Goal: Navigation & Orientation: Find specific page/section

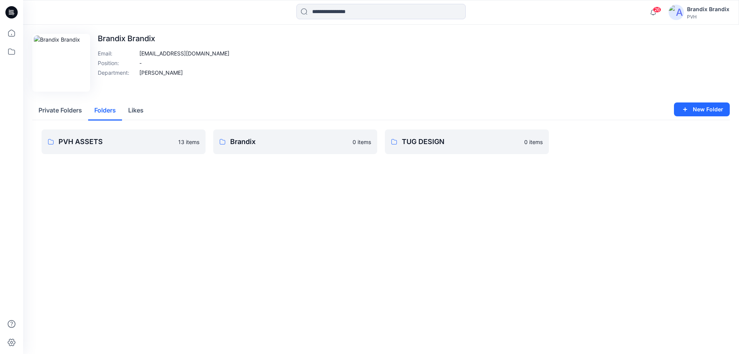
click at [109, 112] on button "Folders" at bounding box center [105, 111] width 34 height 20
click at [317, 136] on link "Brandix 0 items" at bounding box center [295, 141] width 164 height 25
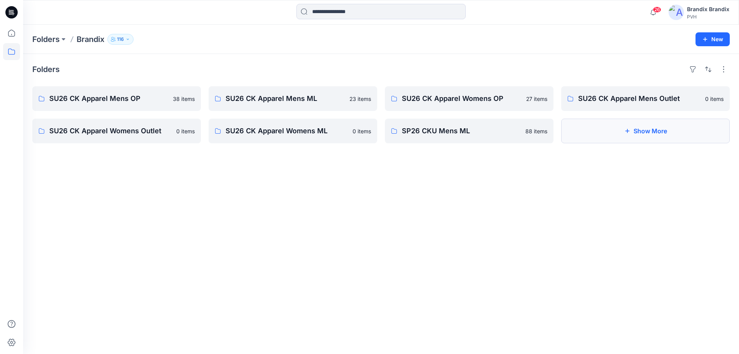
click at [609, 140] on button "Show More" at bounding box center [646, 131] width 169 height 25
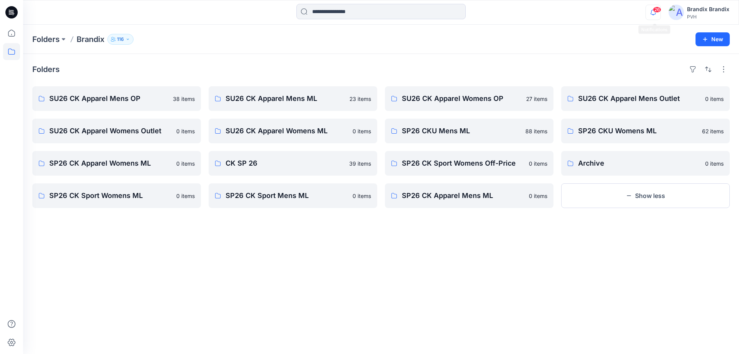
click at [653, 8] on icon "button" at bounding box center [653, 12] width 15 height 15
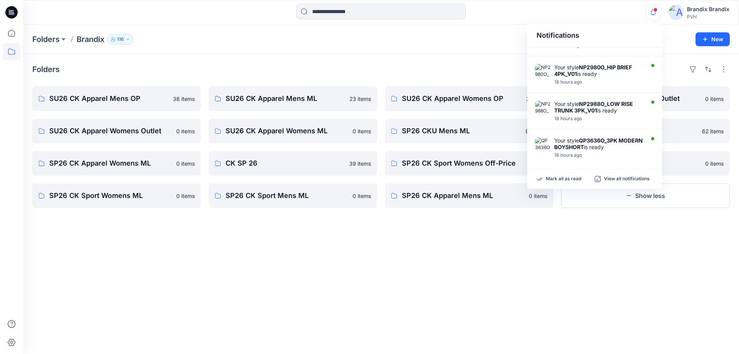
scroll to position [250, 0]
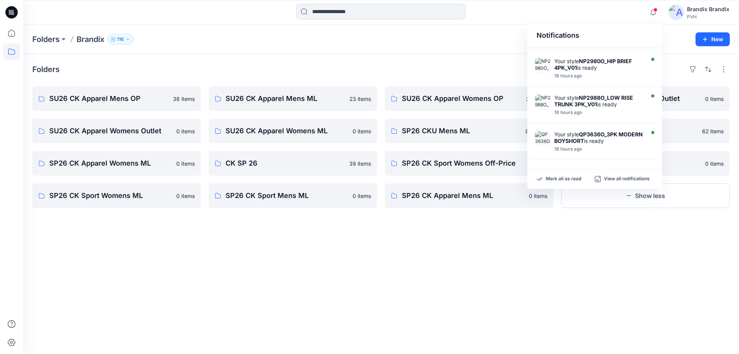
click at [453, 45] on div "Folders Brandix 116 New" at bounding box center [381, 39] width 716 height 29
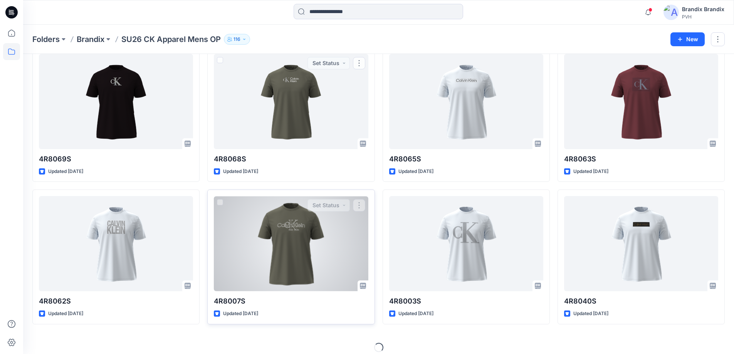
scroll to position [188, 0]
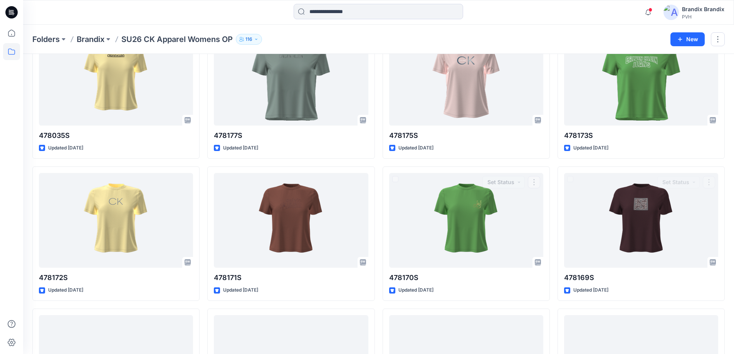
scroll to position [612, 0]
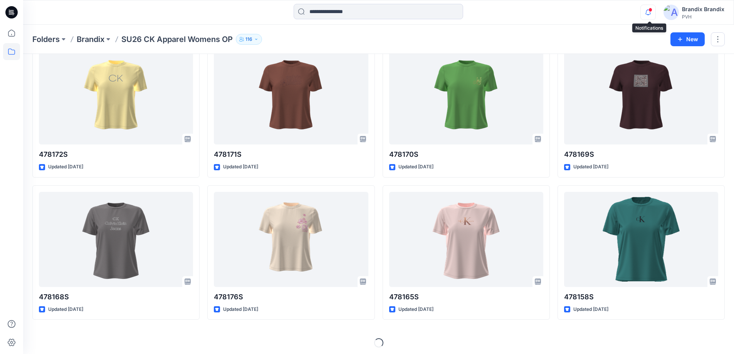
click at [653, 13] on icon "button" at bounding box center [647, 12] width 15 height 15
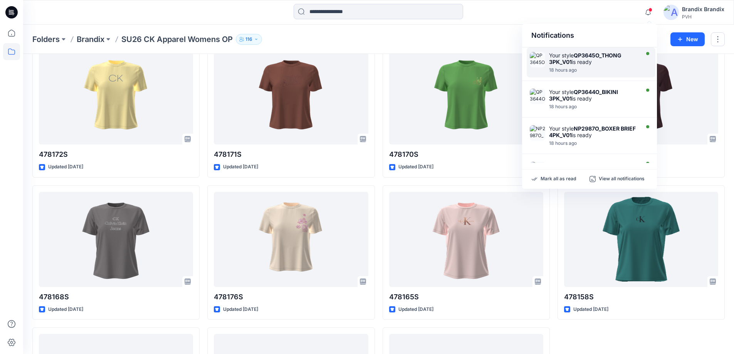
click at [632, 57] on div "Your style QP3645O_THONG 3PK_V01 is ready" at bounding box center [593, 58] width 89 height 13
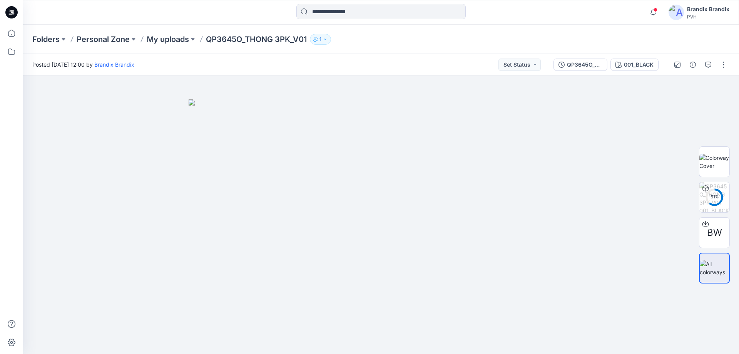
click at [318, 37] on icon "button" at bounding box center [316, 39] width 5 height 5
click at [175, 42] on p "My uploads" at bounding box center [168, 39] width 42 height 11
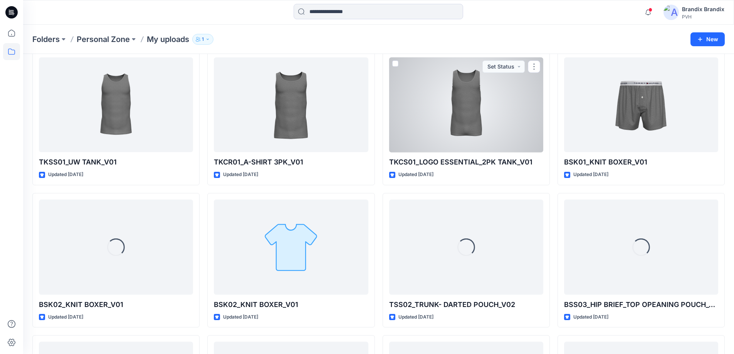
scroll to position [2902, 0]
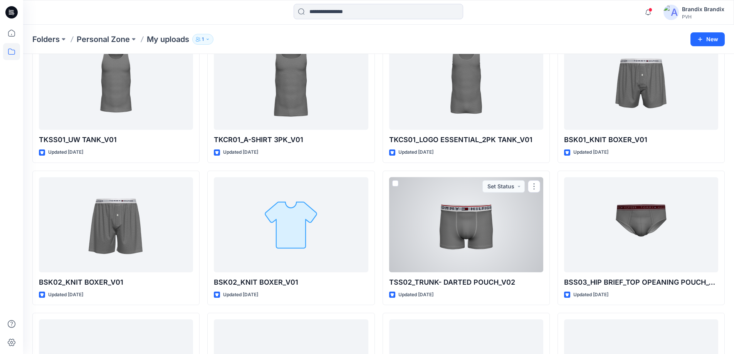
click at [482, 199] on div at bounding box center [466, 224] width 154 height 95
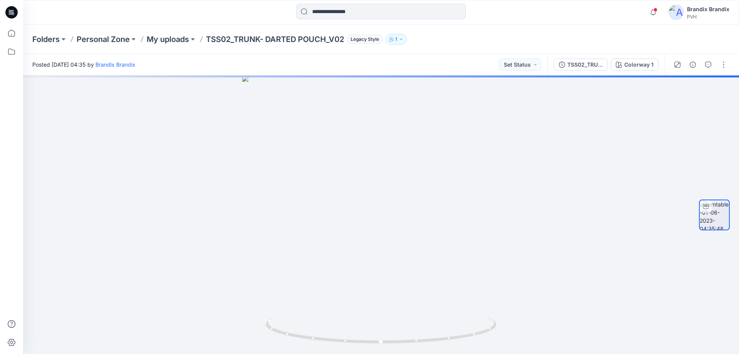
drag, startPoint x: 401, startPoint y: 45, endPoint x: 401, endPoint y: 40, distance: 5.0
click at [401, 45] on div "Folders Personal Zone My uploads TSS02_TRUNK- DARTED POUCH_V02 Legacy Style 1" at bounding box center [381, 39] width 716 height 29
click at [401, 39] on button "1" at bounding box center [396, 39] width 21 height 11
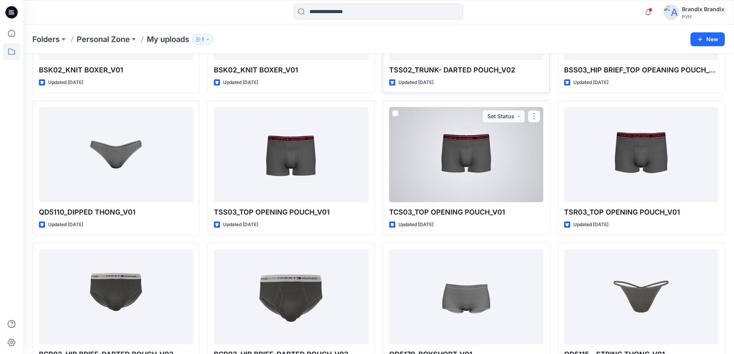
scroll to position [3174, 0]
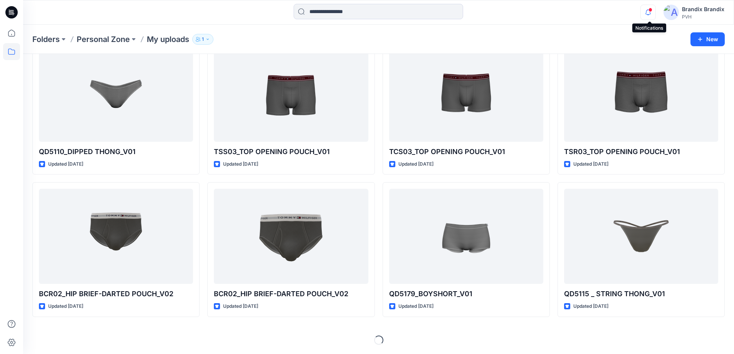
click at [647, 12] on icon "button" at bounding box center [647, 12] width 15 height 15
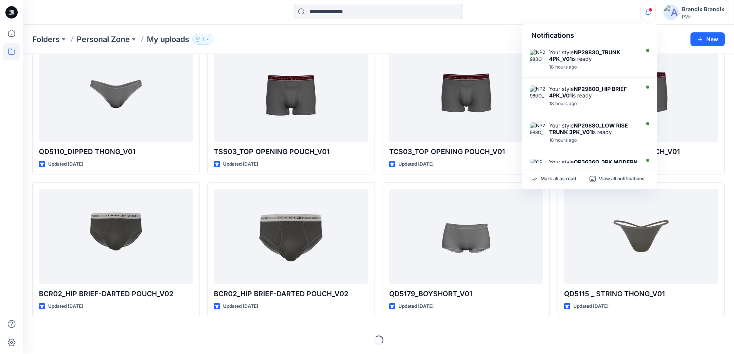
scroll to position [250, 0]
